Goal: Use online tool/utility: Utilize a website feature to perform a specific function

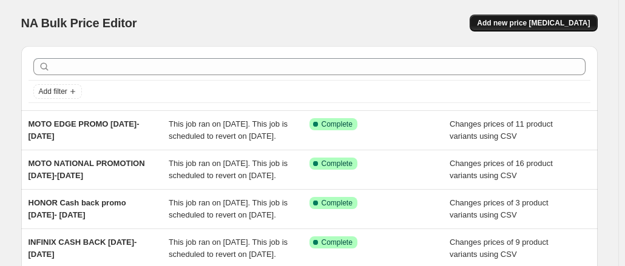
click at [518, 20] on span "Add new price [MEDICAL_DATA]" at bounding box center [533, 23] width 113 height 10
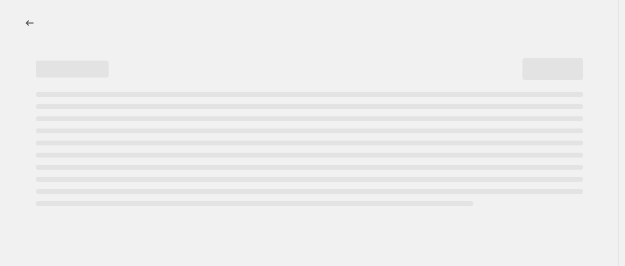
select select "percentage"
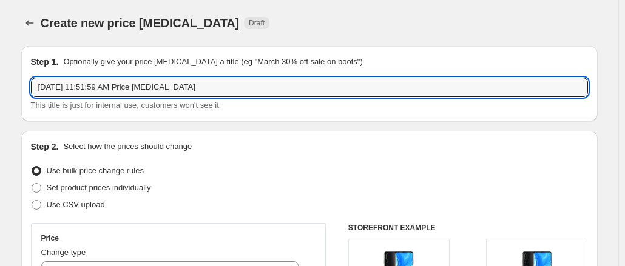
drag, startPoint x: 226, startPoint y: 87, endPoint x: 26, endPoint y: 92, distance: 200.3
click at [26, 92] on div "Step 1. Optionally give your price [MEDICAL_DATA] a title (eg "March 30% off sa…" at bounding box center [309, 83] width 576 height 75
drag, startPoint x: 214, startPoint y: 87, endPoint x: 143, endPoint y: 90, distance: 70.4
click at [143, 90] on input "Marketplace honor-cashback-[DATE]-[DATE]" at bounding box center [309, 87] width 557 height 19
type input "Marketplace honor-cashback-1sep-30sep"
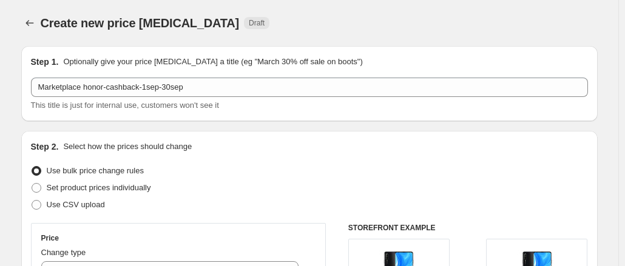
click at [266, 146] on div "Step 2. Select how the prices should change" at bounding box center [309, 147] width 557 height 12
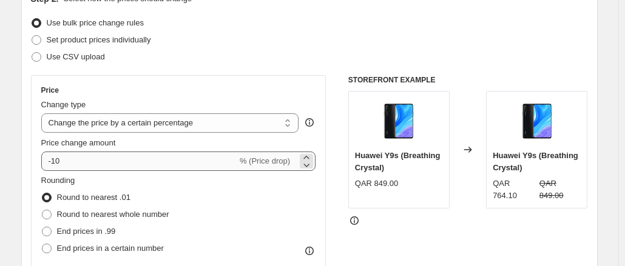
scroll to position [121, 0]
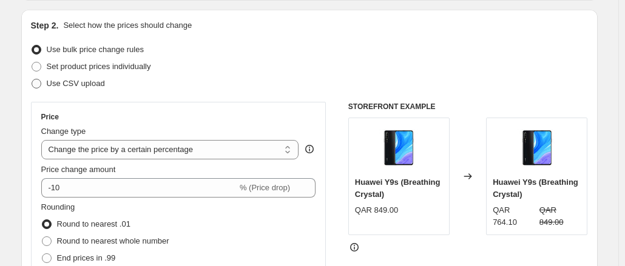
click at [63, 88] on span "Use CSV upload" at bounding box center [76, 83] width 58 height 9
click at [32, 79] on input "Use CSV upload" at bounding box center [32, 79] width 1 height 1
radio input "true"
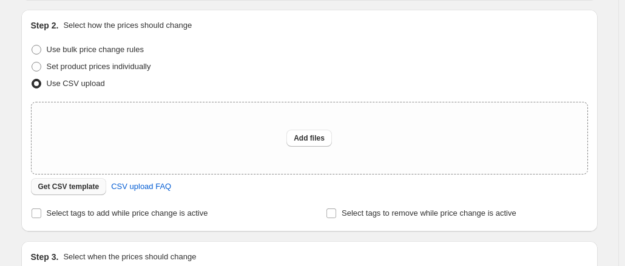
click at [90, 186] on span "Get CSV template" at bounding box center [68, 187] width 61 height 10
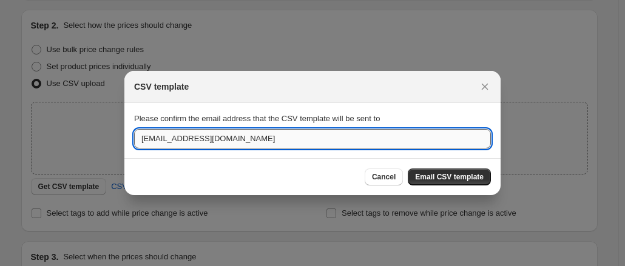
click at [193, 140] on input "[EMAIL_ADDRESS][DOMAIN_NAME]" at bounding box center [312, 138] width 357 height 19
drag, startPoint x: 197, startPoint y: 140, endPoint x: 123, endPoint y: 137, distance: 74.7
type input "[EMAIL_ADDRESS][DOMAIN_NAME]"
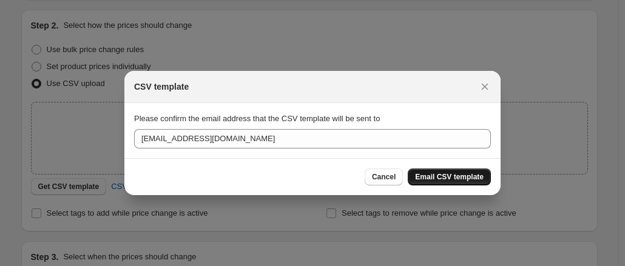
click at [476, 177] on span "Email CSV template" at bounding box center [449, 177] width 69 height 10
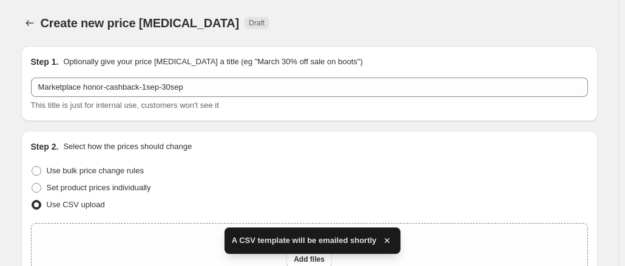
scroll to position [121, 0]
